Goal: Navigation & Orientation: Find specific page/section

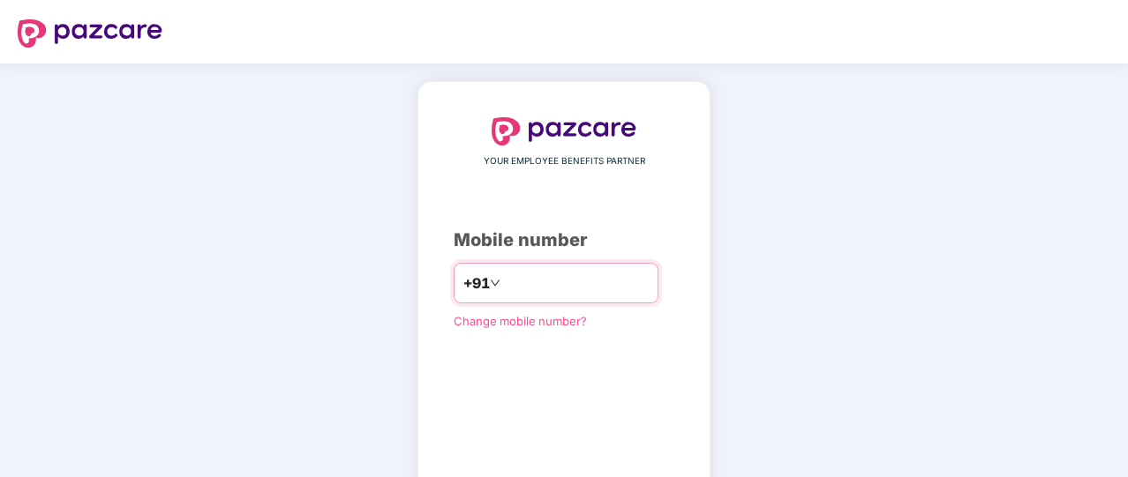
click at [547, 287] on input "number" at bounding box center [576, 283] width 145 height 28
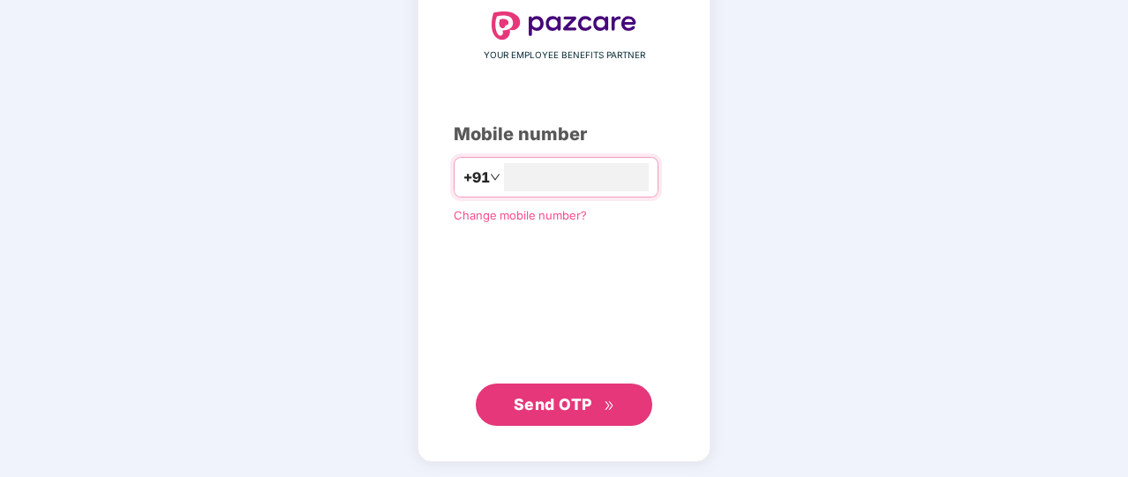
type input "**********"
click at [557, 419] on button "Send OTP" at bounding box center [564, 406] width 176 height 42
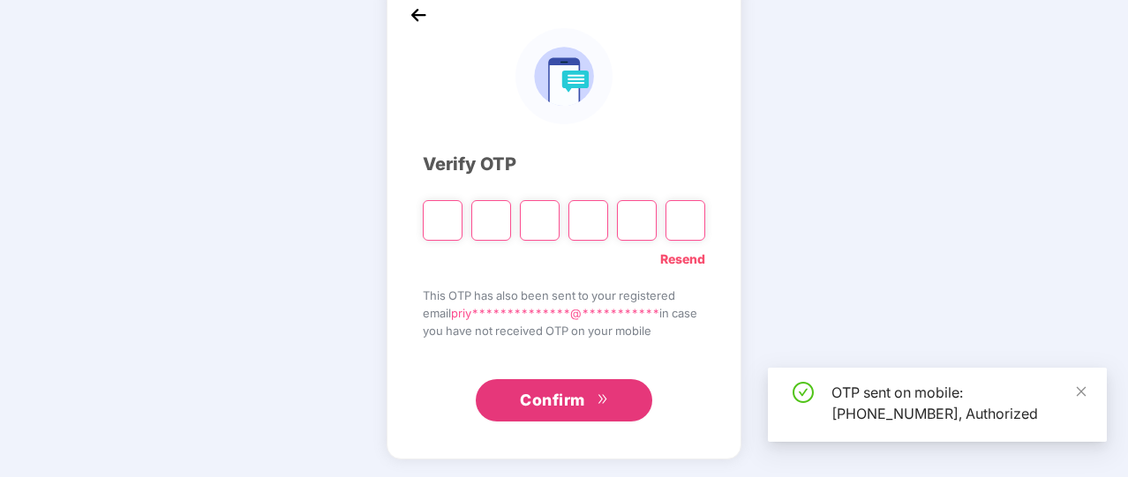
scroll to position [97, 0]
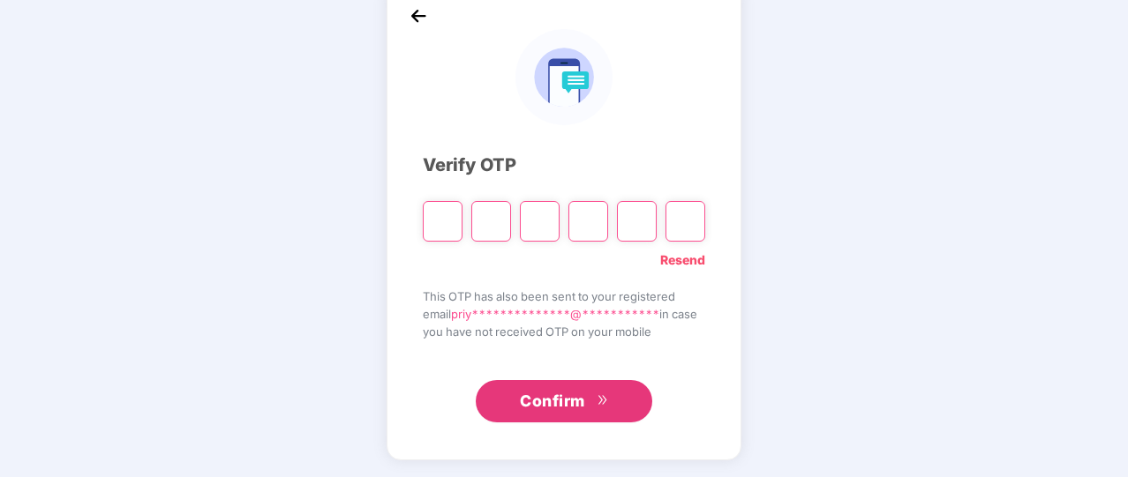
type input "*"
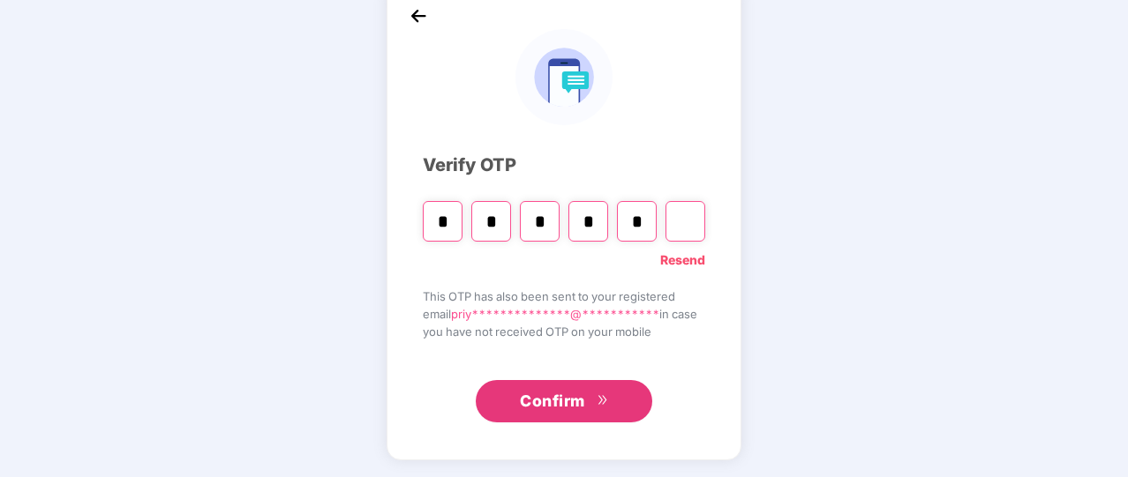
type input "*"
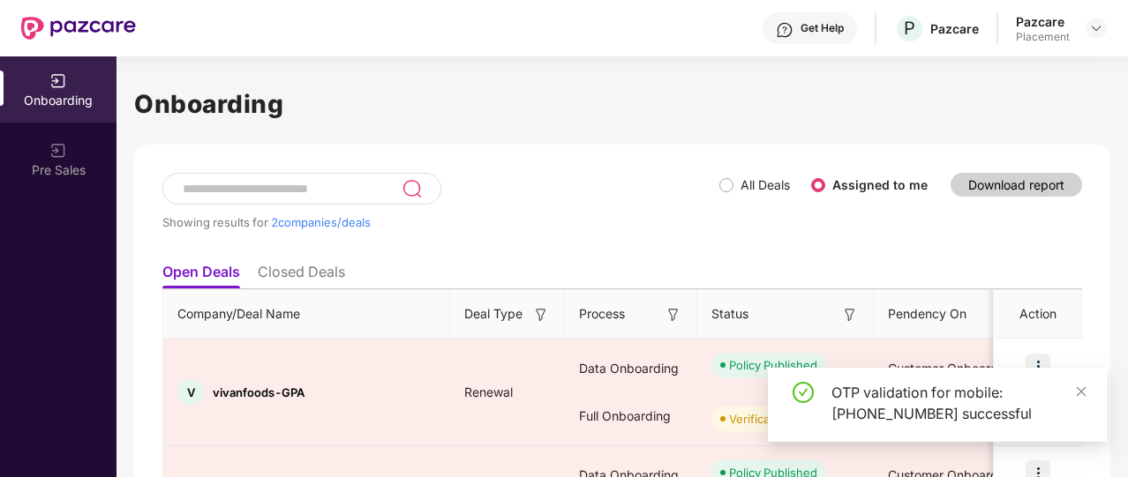
click at [292, 275] on li "Closed Deals" at bounding box center [301, 276] width 87 height 26
